Goal: Task Accomplishment & Management: Complete application form

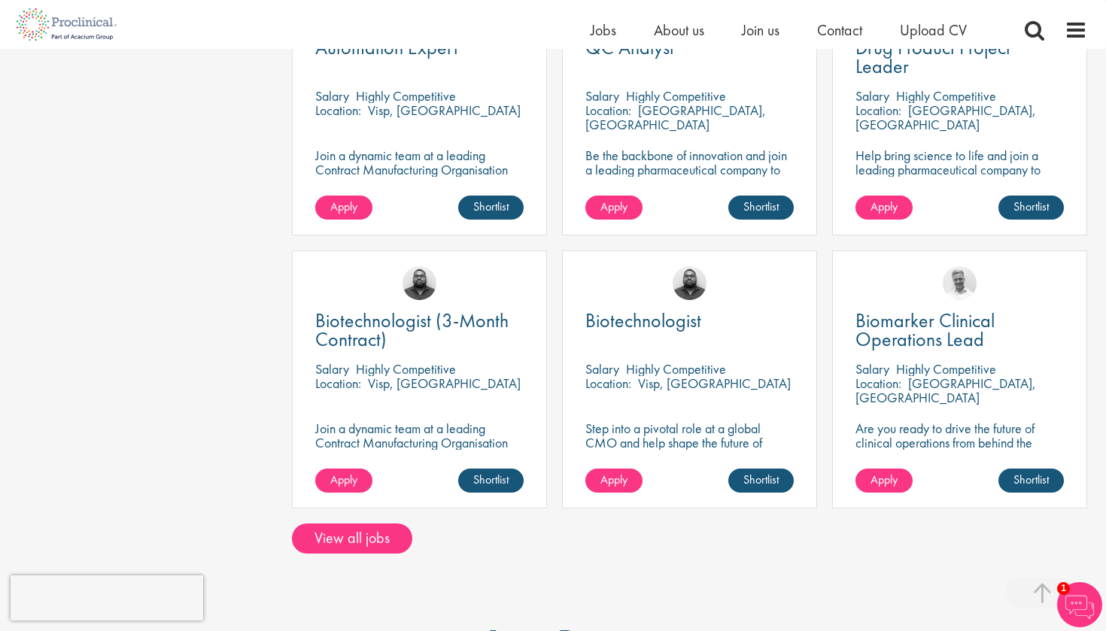
scroll to position [1046, 0]
click at [709, 396] on div "Biotechnologist Salary Highly Competitive Location: Visp, Switzerland Step into…" at bounding box center [689, 379] width 255 height 258
click at [753, 468] on link "Shortlist" at bounding box center [760, 480] width 65 height 24
click at [764, 468] on link "Shortlisted" at bounding box center [754, 480] width 77 height 24
click at [624, 471] on span "Apply" at bounding box center [613, 479] width 27 height 16
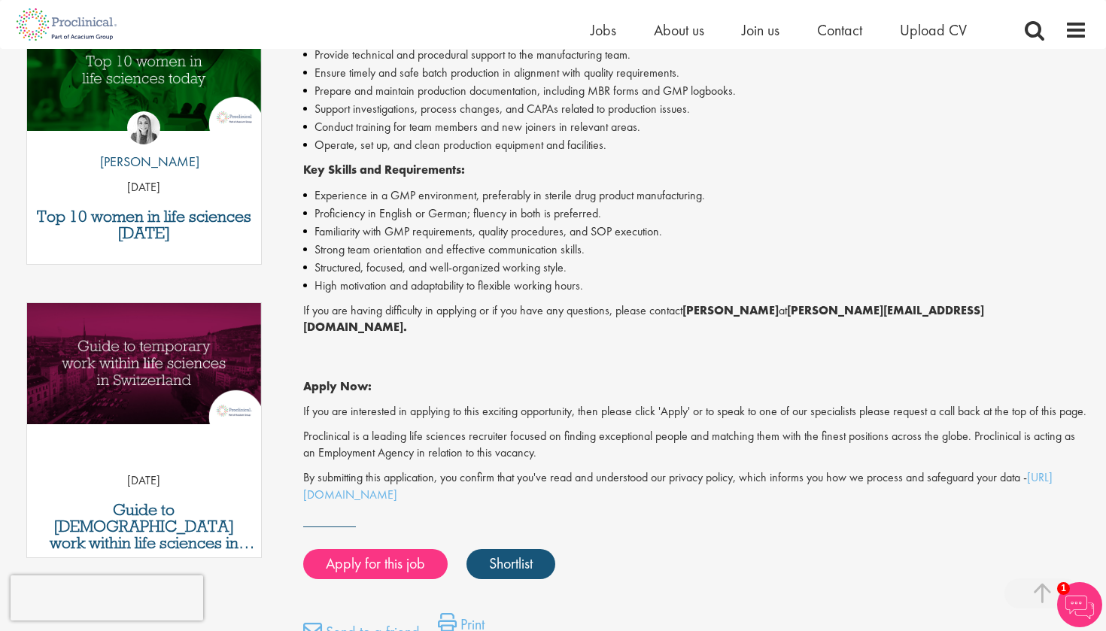
scroll to position [537, 0]
click at [401, 557] on link "Apply for this job" at bounding box center [375, 564] width 144 height 30
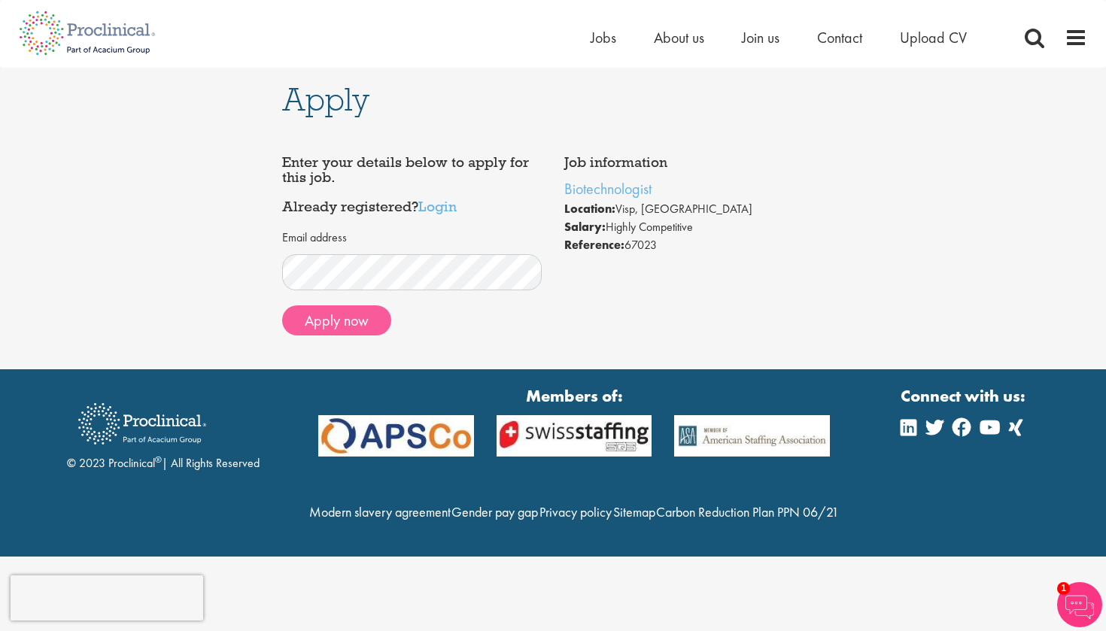
click at [360, 324] on button "Apply now" at bounding box center [336, 320] width 109 height 30
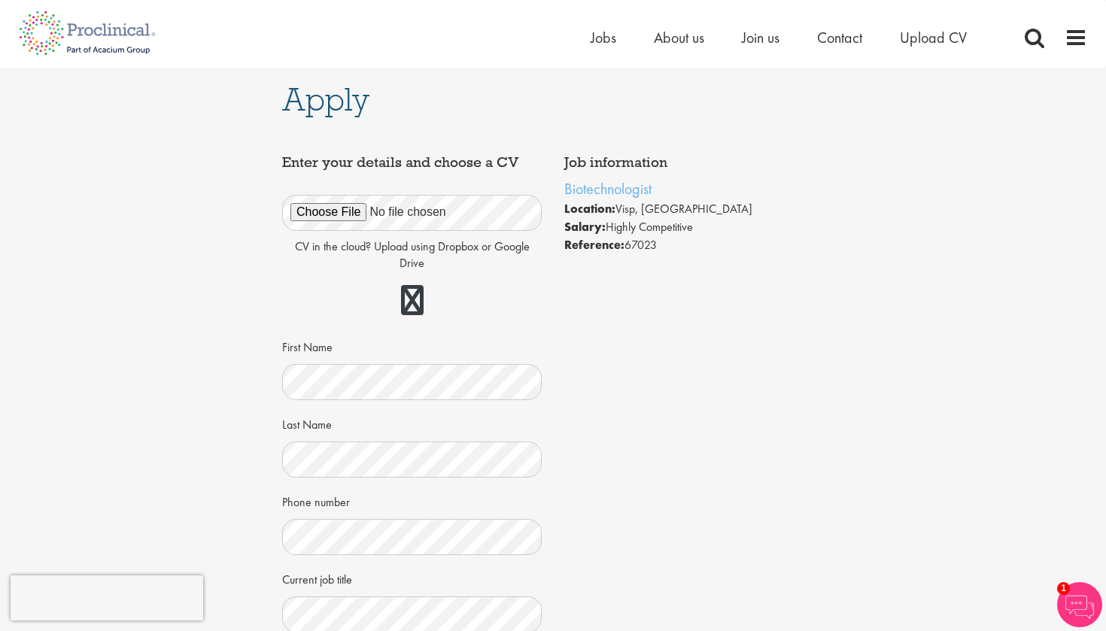
click at [744, 315] on div "Job information Biotechnologist Location: Visp, Switzerland Salary: Highly Comp…" at bounding box center [553, 457] width 564 height 620
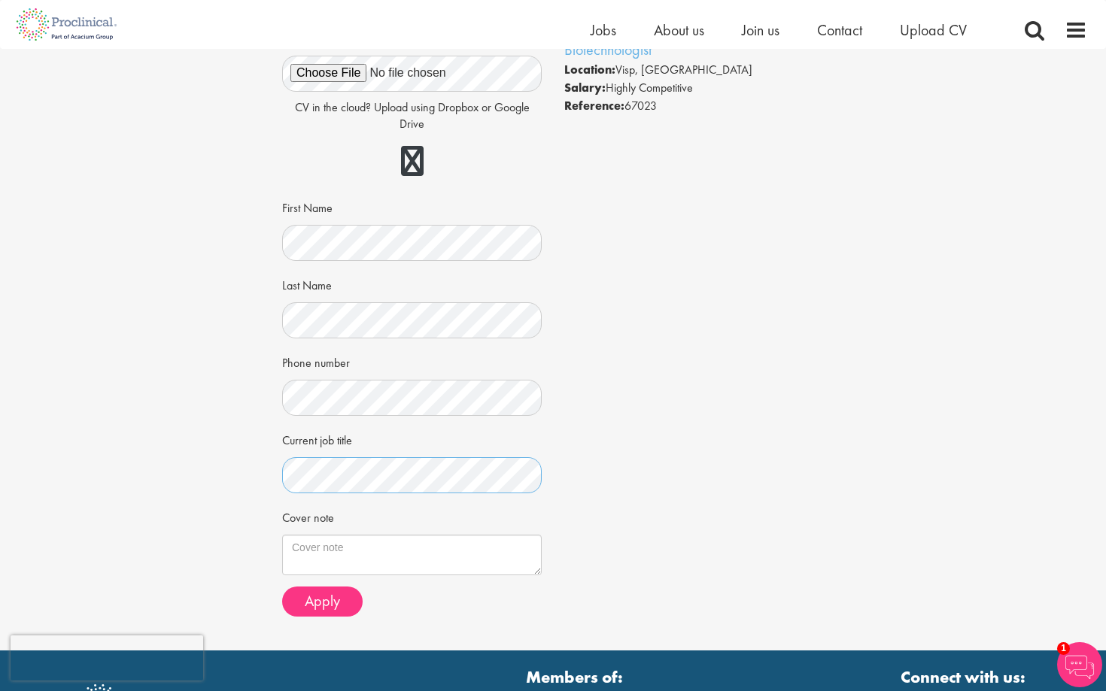
scroll to position [140, 0]
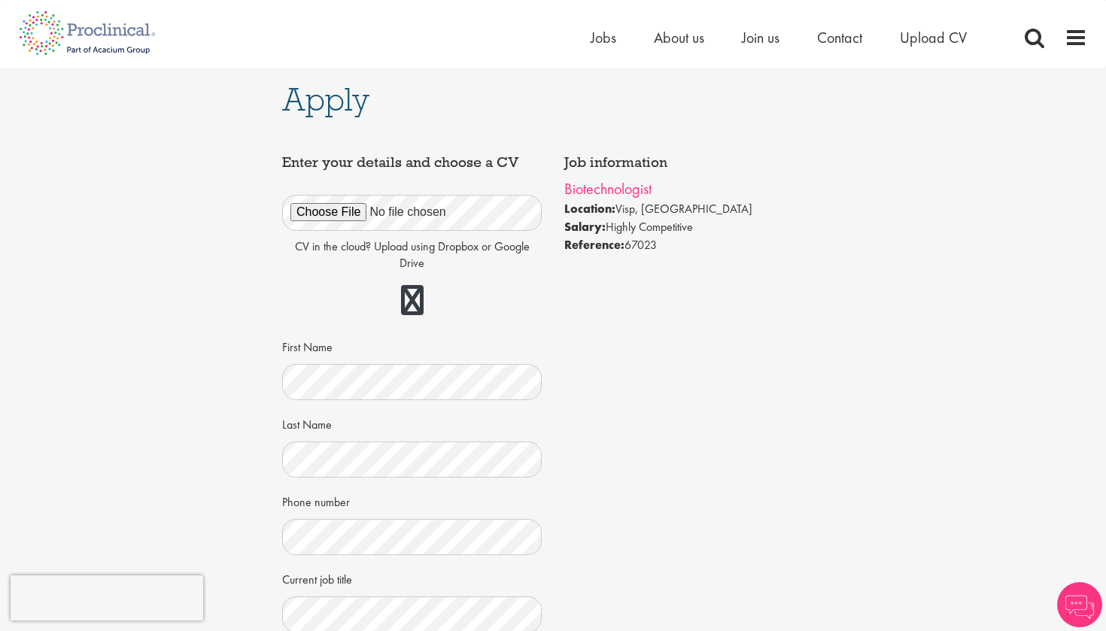
click at [584, 196] on link "Biotechnologist" at bounding box center [607, 189] width 87 height 20
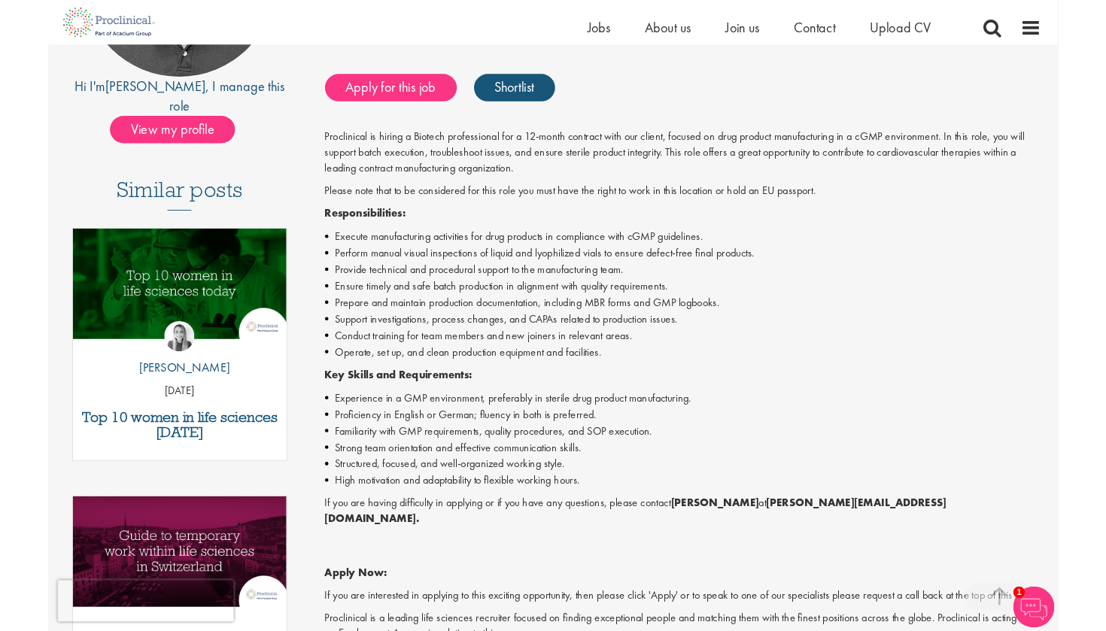
scroll to position [294, 0]
